Goal: Task Accomplishment & Management: Manage account settings

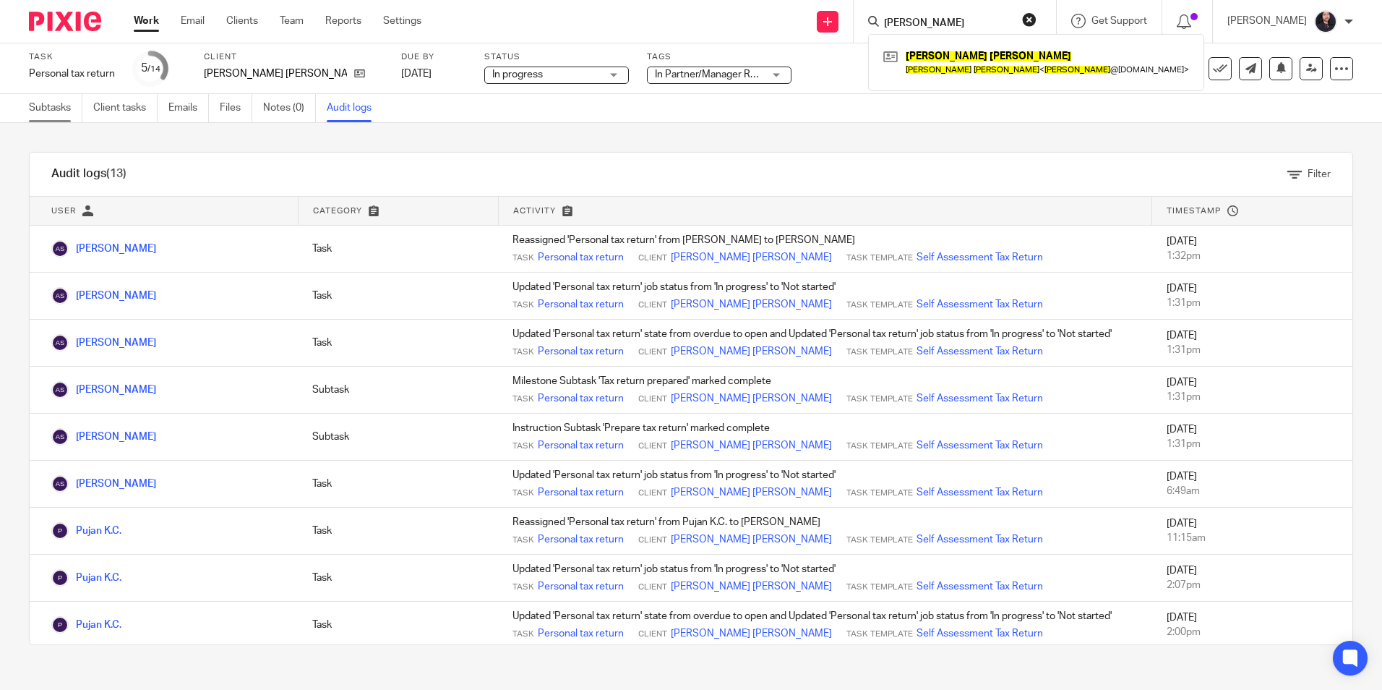
click at [48, 116] on link "Subtasks" at bounding box center [55, 108] width 53 height 28
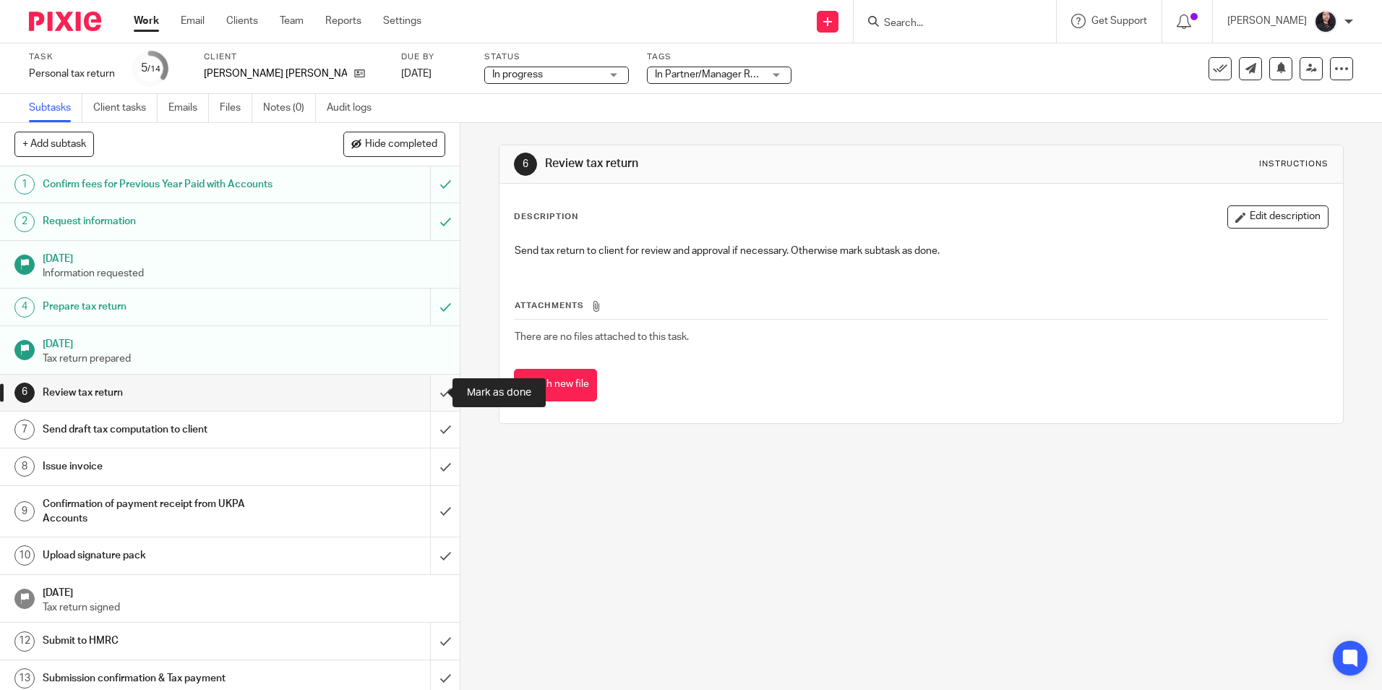
click at [427, 394] on input "submit" at bounding box center [230, 392] width 460 height 36
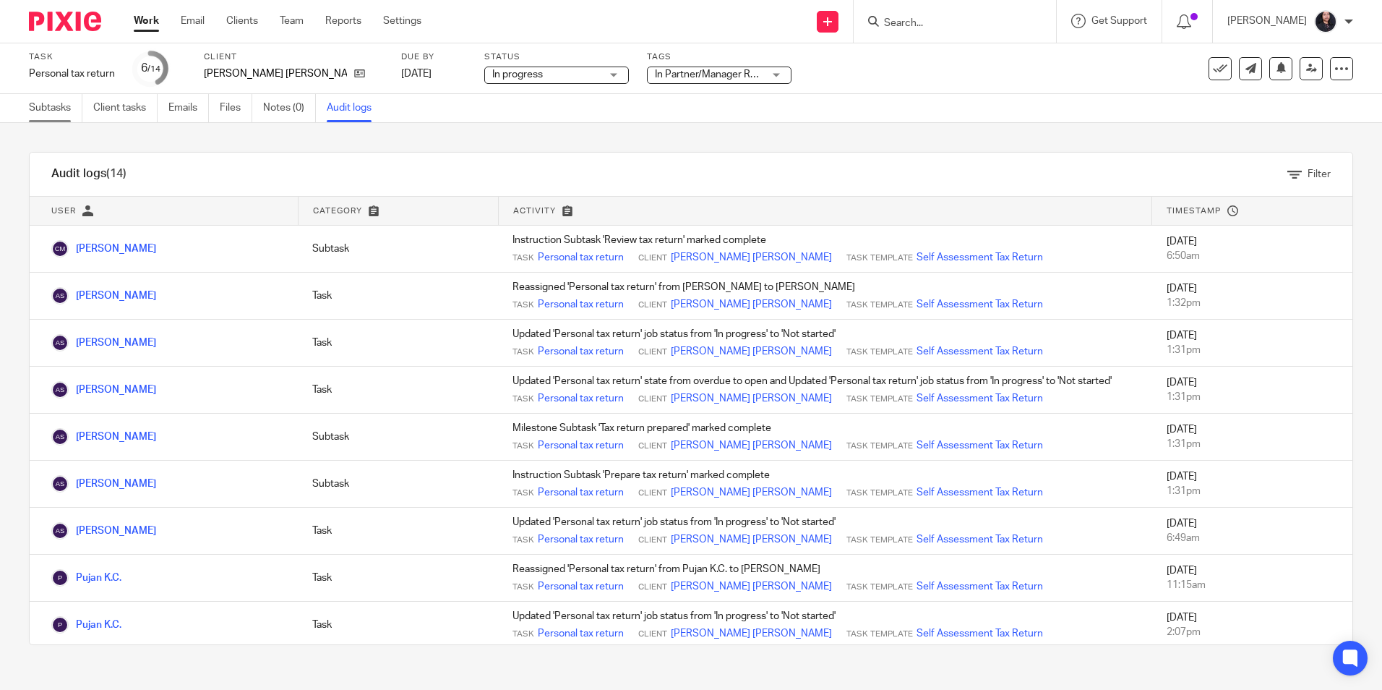
click at [53, 113] on link "Subtasks" at bounding box center [55, 108] width 53 height 28
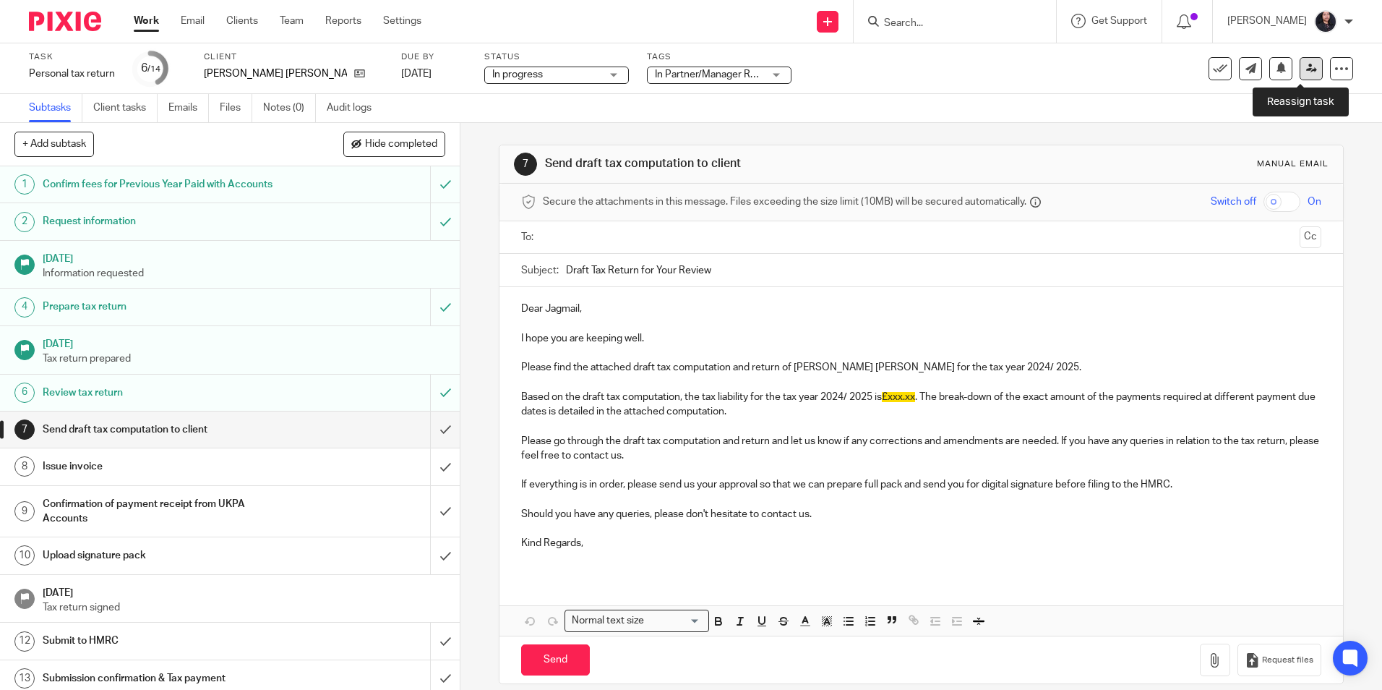
click at [1306, 73] on icon at bounding box center [1311, 68] width 11 height 11
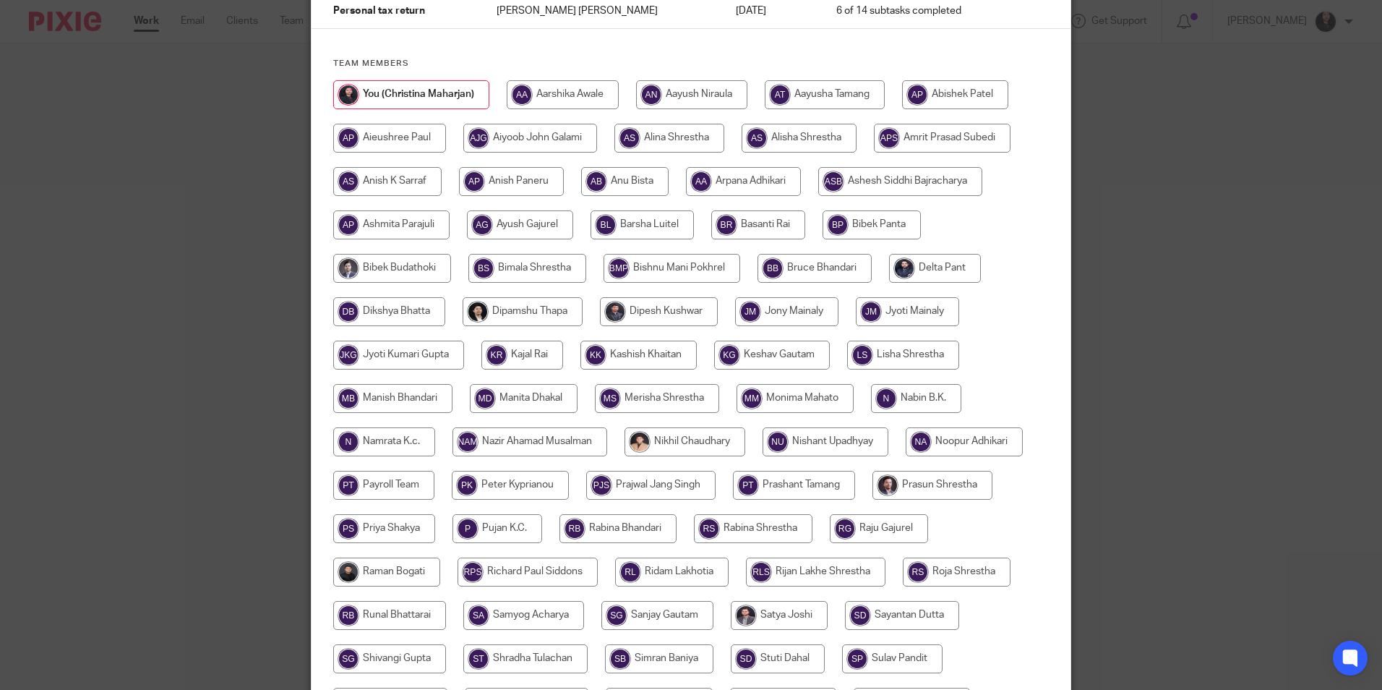
scroll to position [145, 0]
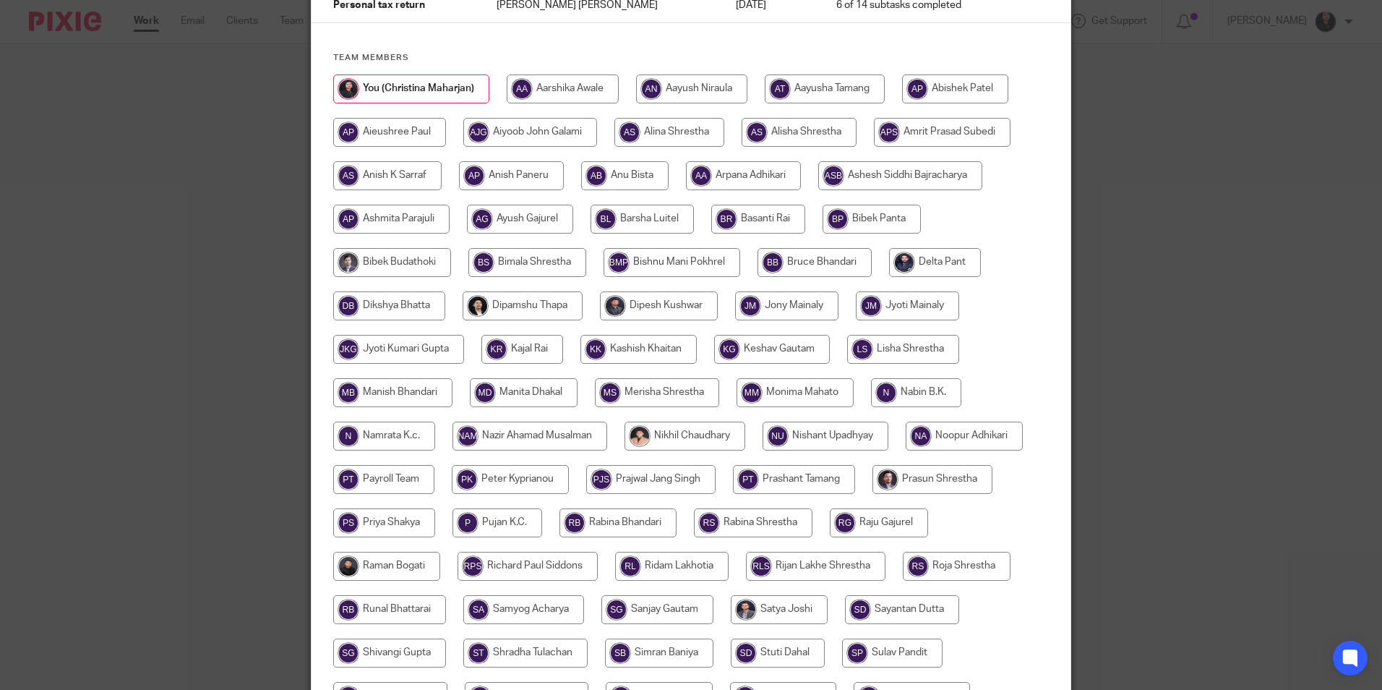
click at [402, 173] on input "radio" at bounding box center [387, 175] width 108 height 29
radio input "true"
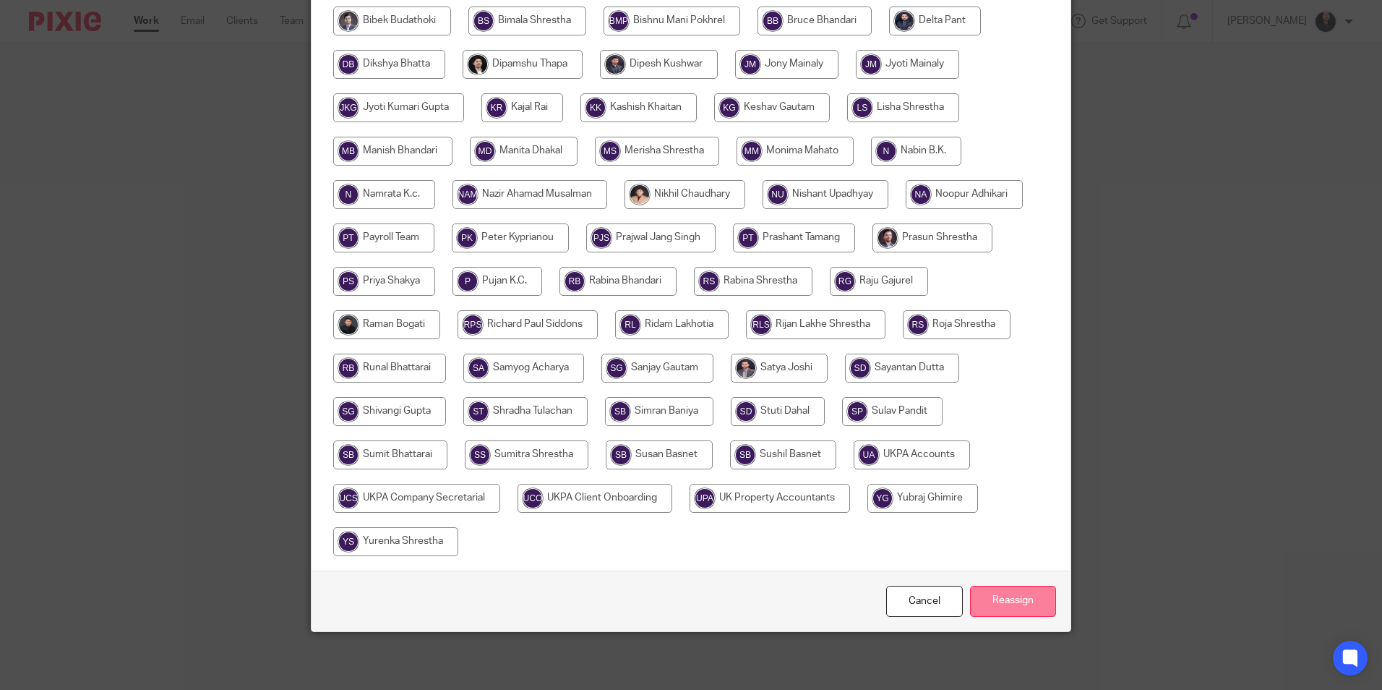
click at [995, 601] on input "Reassign" at bounding box center [1013, 601] width 86 height 31
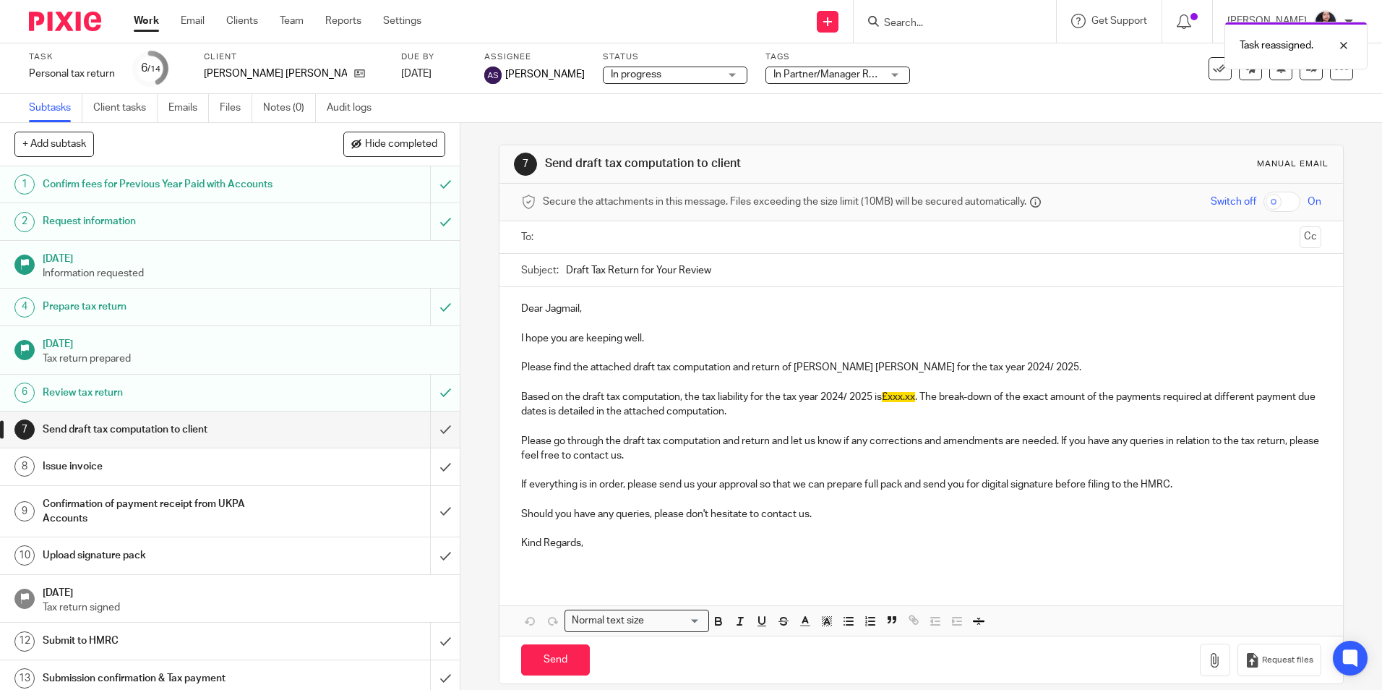
click at [64, 17] on img at bounding box center [65, 22] width 72 height 20
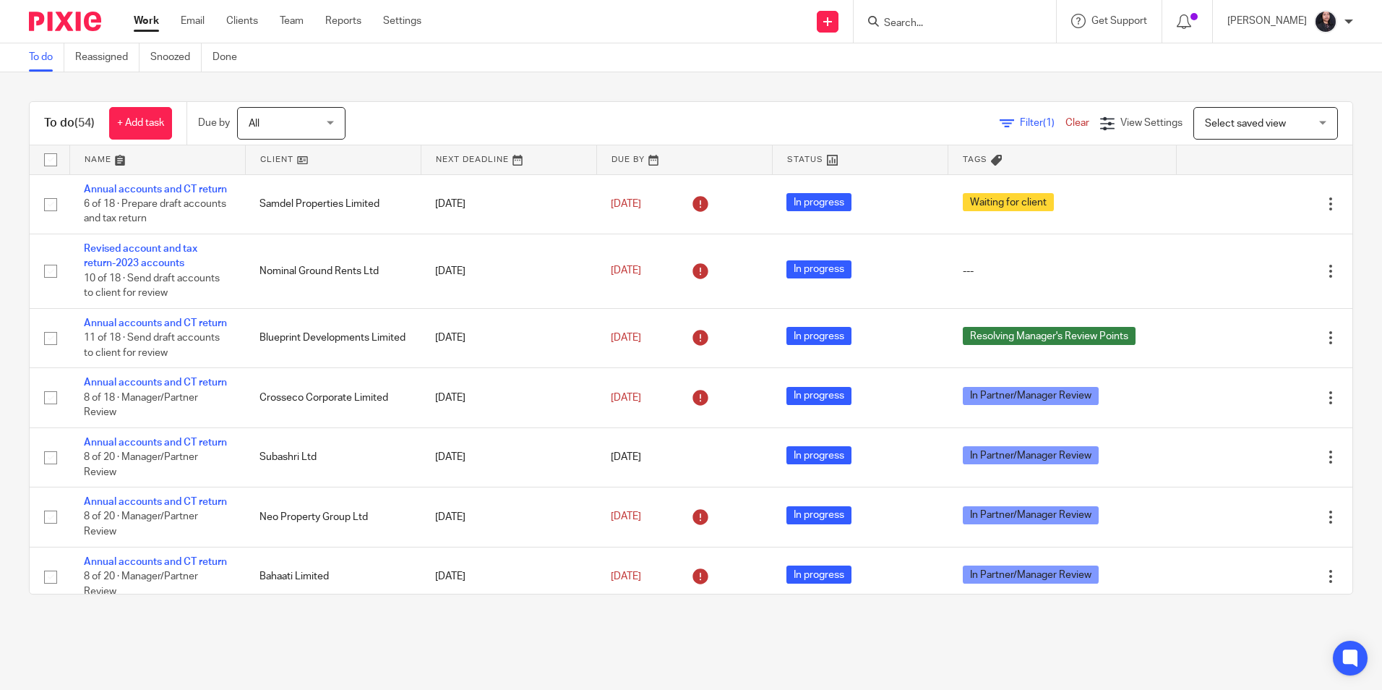
scroll to position [2912, 0]
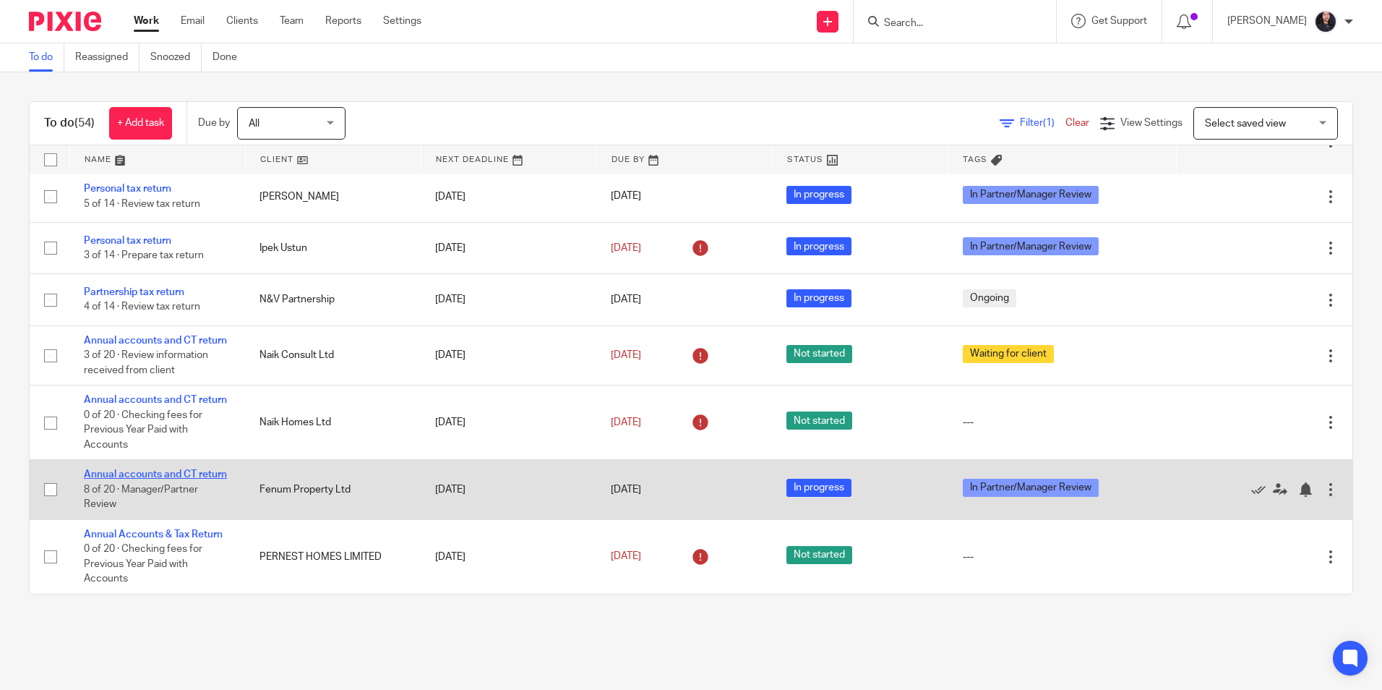
click at [161, 469] on link "Annual accounts and CT return" at bounding box center [155, 474] width 143 height 10
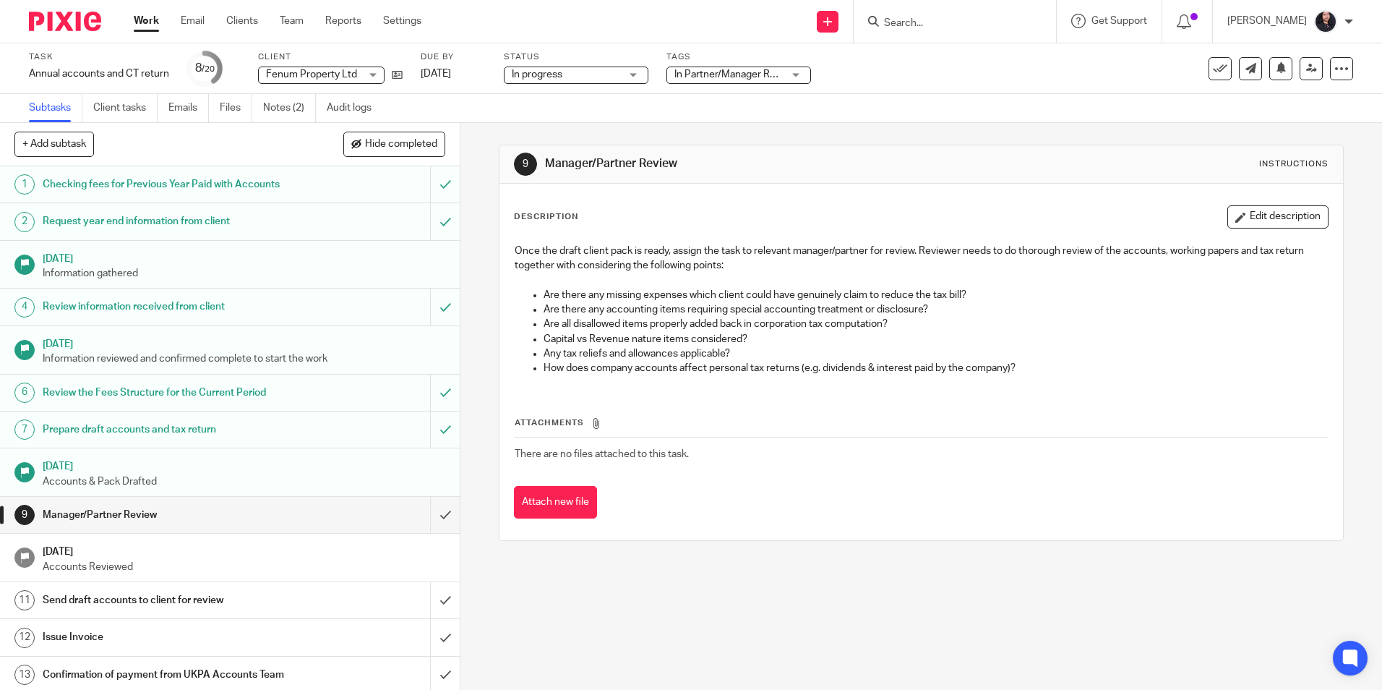
drag, startPoint x: 353, startPoint y: 111, endPoint x: 360, endPoint y: 190, distance: 79.8
click at [353, 111] on link "Audit logs" at bounding box center [355, 108] width 56 height 28
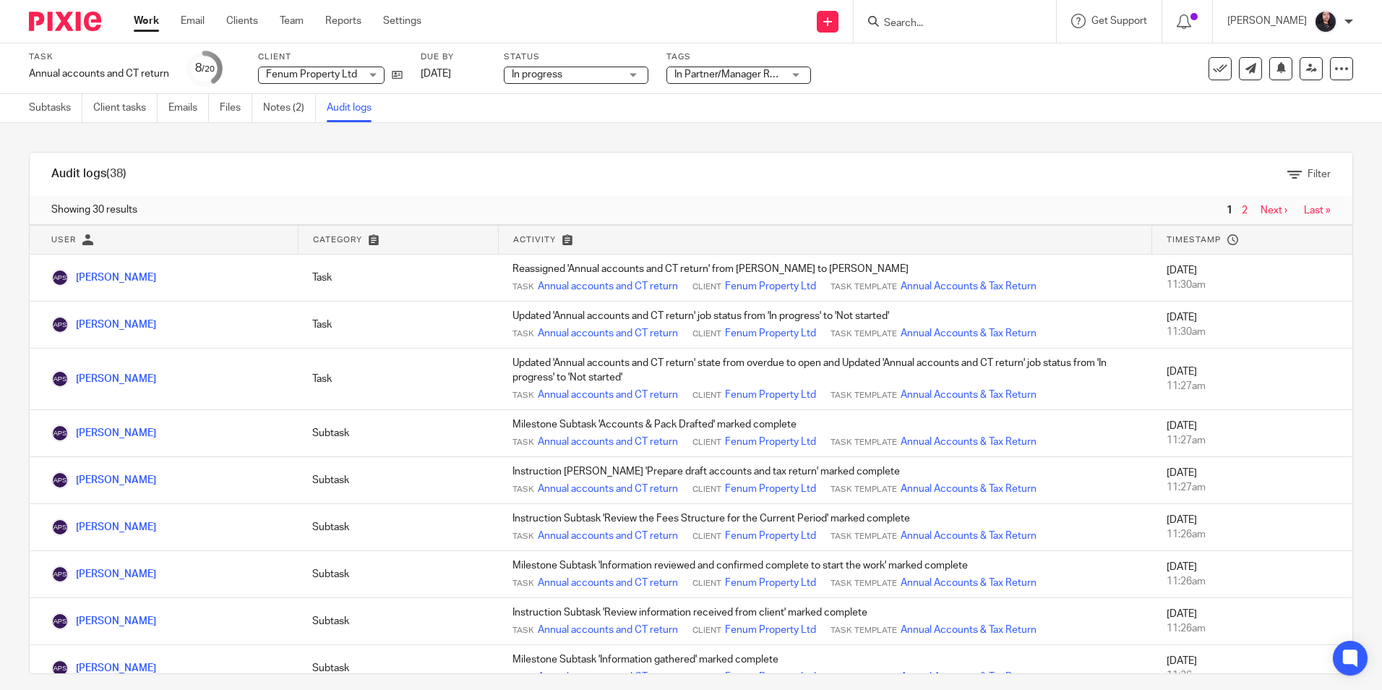
click at [951, 27] on input "Search" at bounding box center [948, 23] width 130 height 13
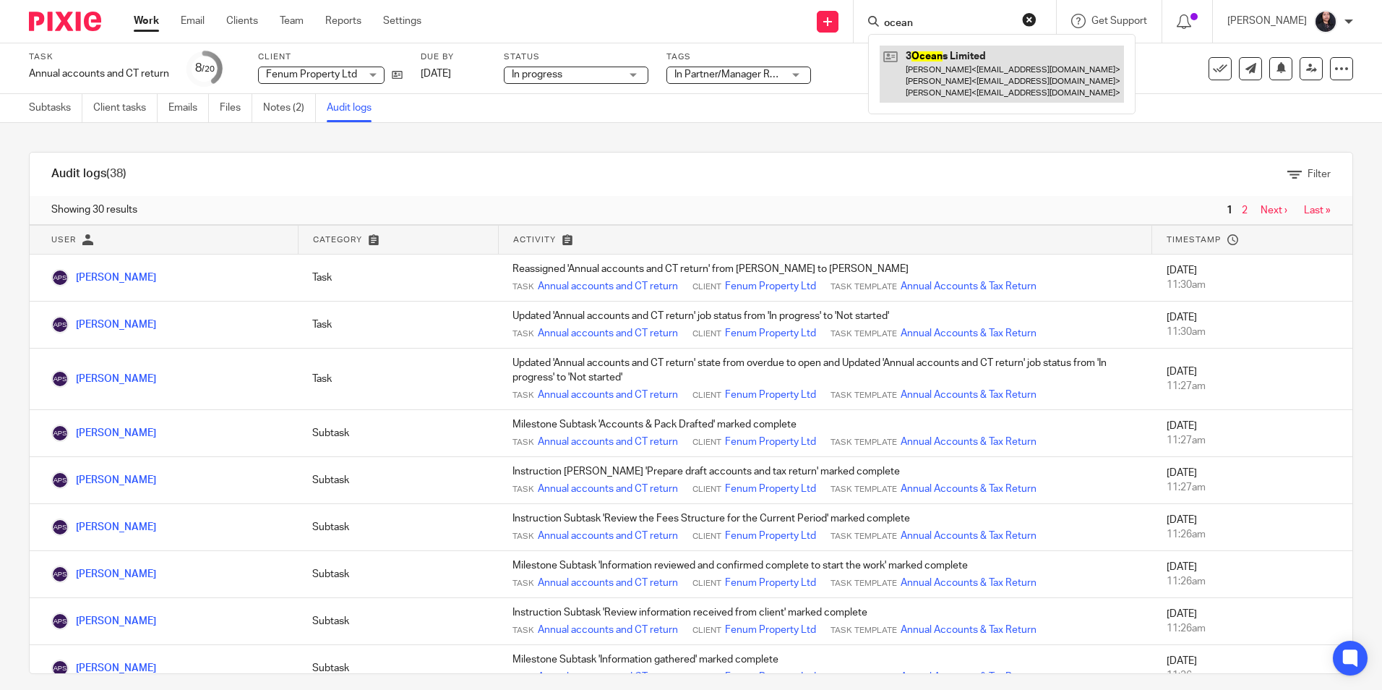
type input "ocean"
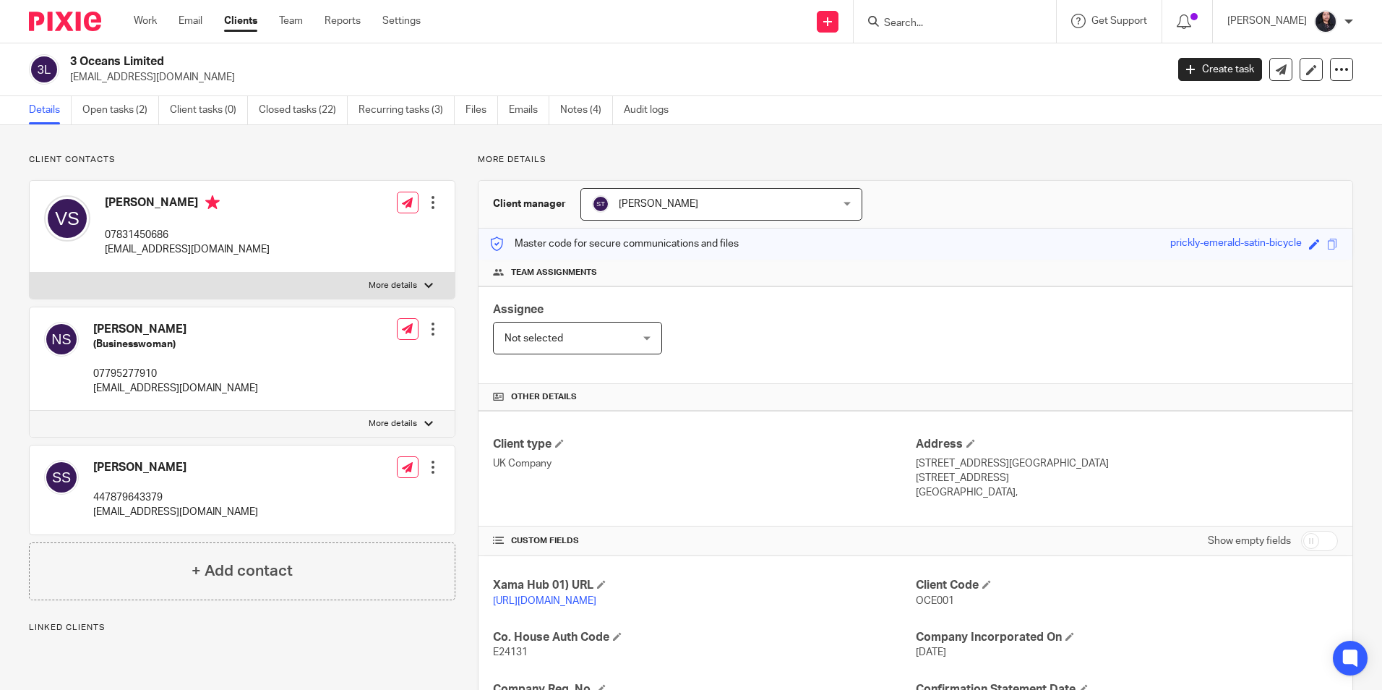
scroll to position [217, 0]
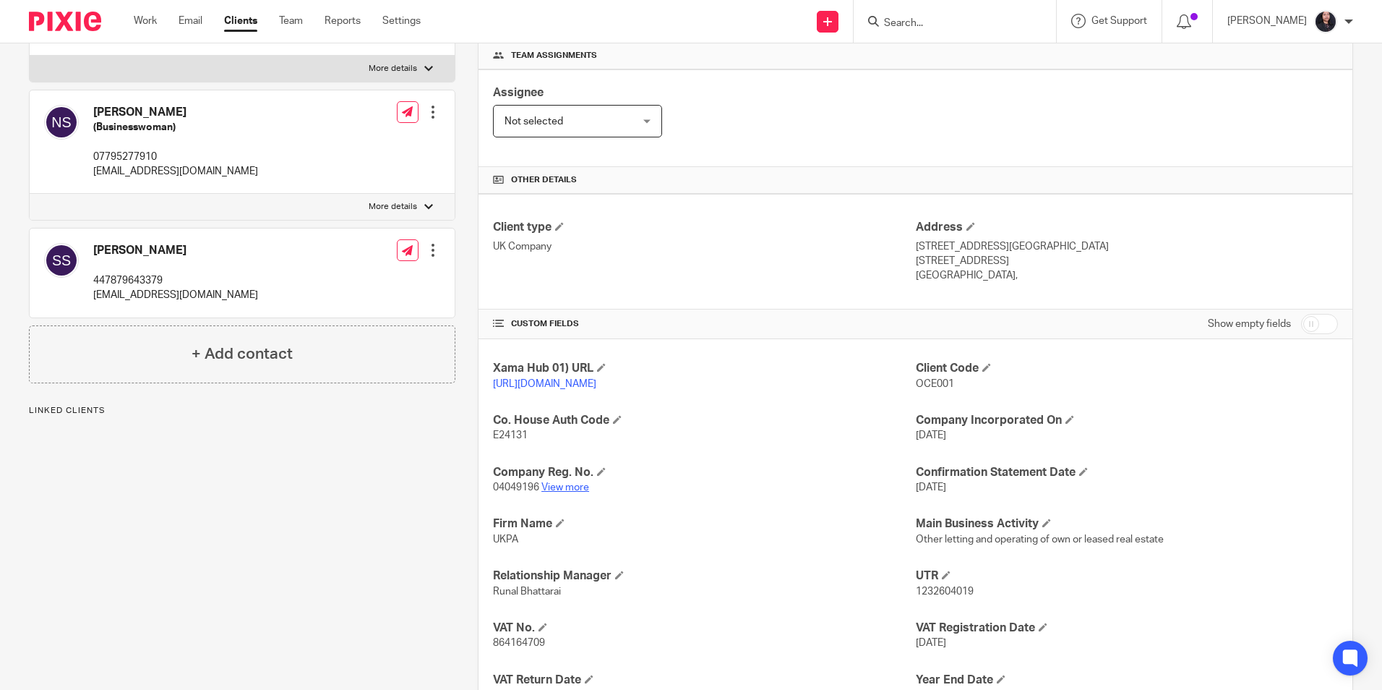
click at [575, 492] on link "View more" at bounding box center [565, 487] width 48 height 10
